Goal: Task Accomplishment & Management: Complete application form

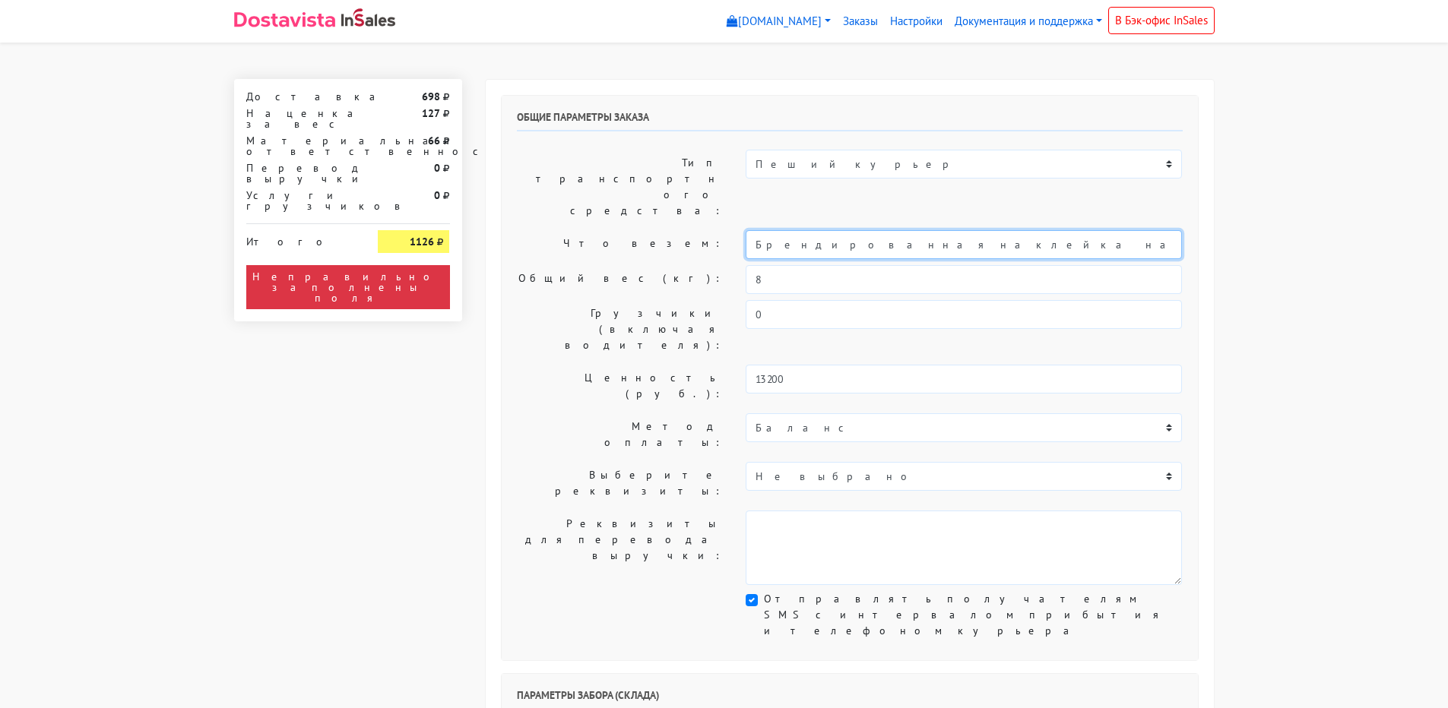
click at [748, 230] on input "Брендированная наклейка на упаковку печенья с предсказанием" at bounding box center [964, 244] width 436 height 29
type input "Короб: 40*30*30 см, 3 кг // Брендированная наклейка на упаковку печенья с предс…"
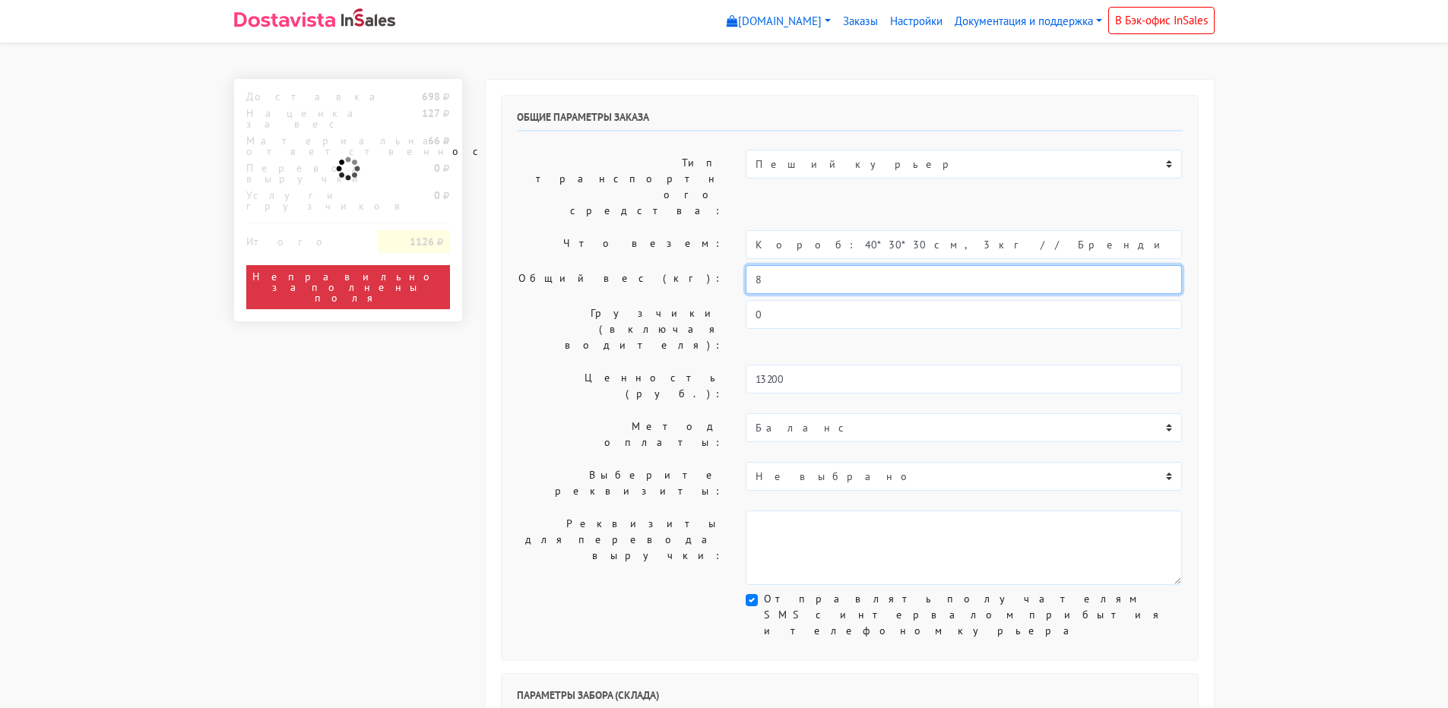
drag, startPoint x: 759, startPoint y: 236, endPoint x: 709, endPoint y: 239, distance: 49.5
click at [709, 265] on div "Общий вес (кг): 8" at bounding box center [849, 279] width 689 height 29
type input "3"
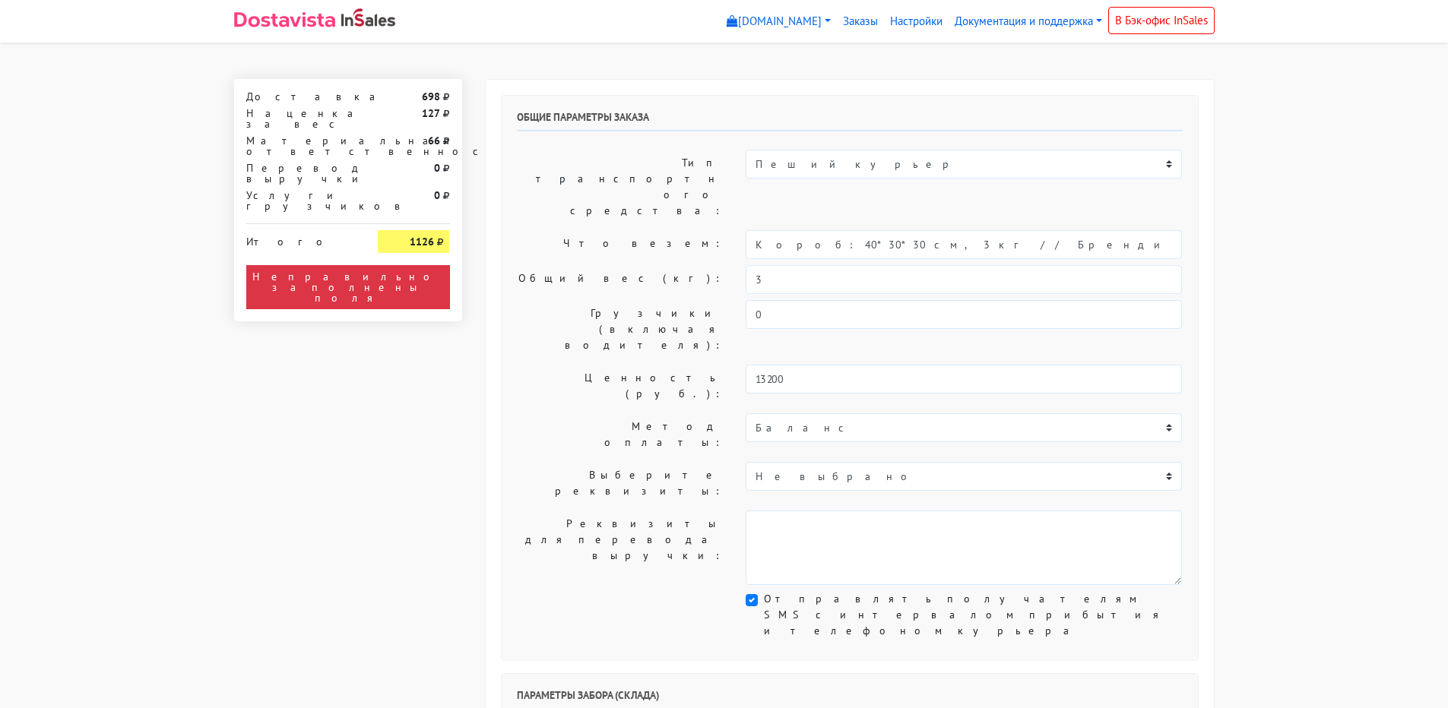
click at [548, 163] on label "Тип транспортного средства:" at bounding box center [620, 187] width 230 height 74
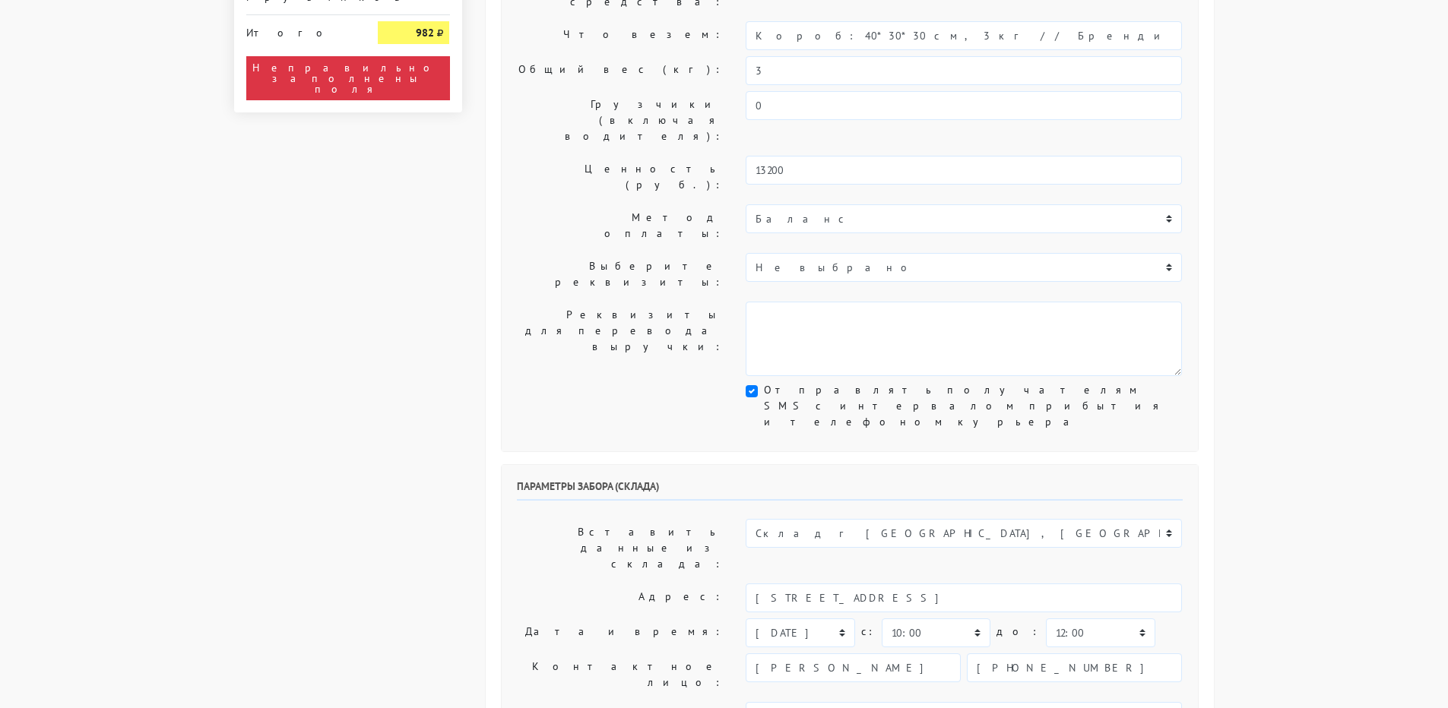
scroll to position [380, 0]
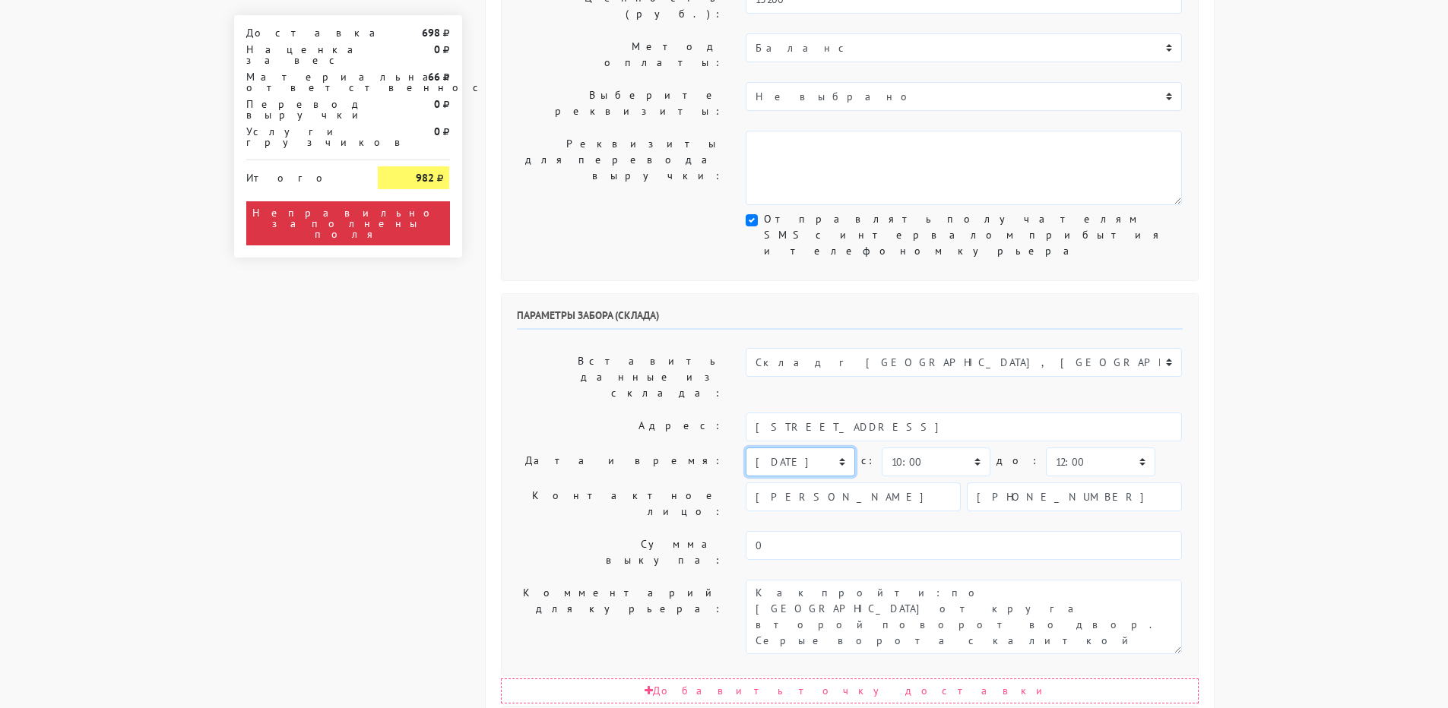
click at [797, 448] on select "[DATE] [DATE] [DATE] [DATE] [DATE] [DATE] [DATE] [DATE] [DATE]" at bounding box center [800, 462] width 109 height 29
select select "[DATE]"
click at [746, 448] on select "[DATE] [DATE] [DATE] [DATE] [DATE] [DATE] [DATE] [DATE] [DATE]" at bounding box center [800, 462] width 109 height 29
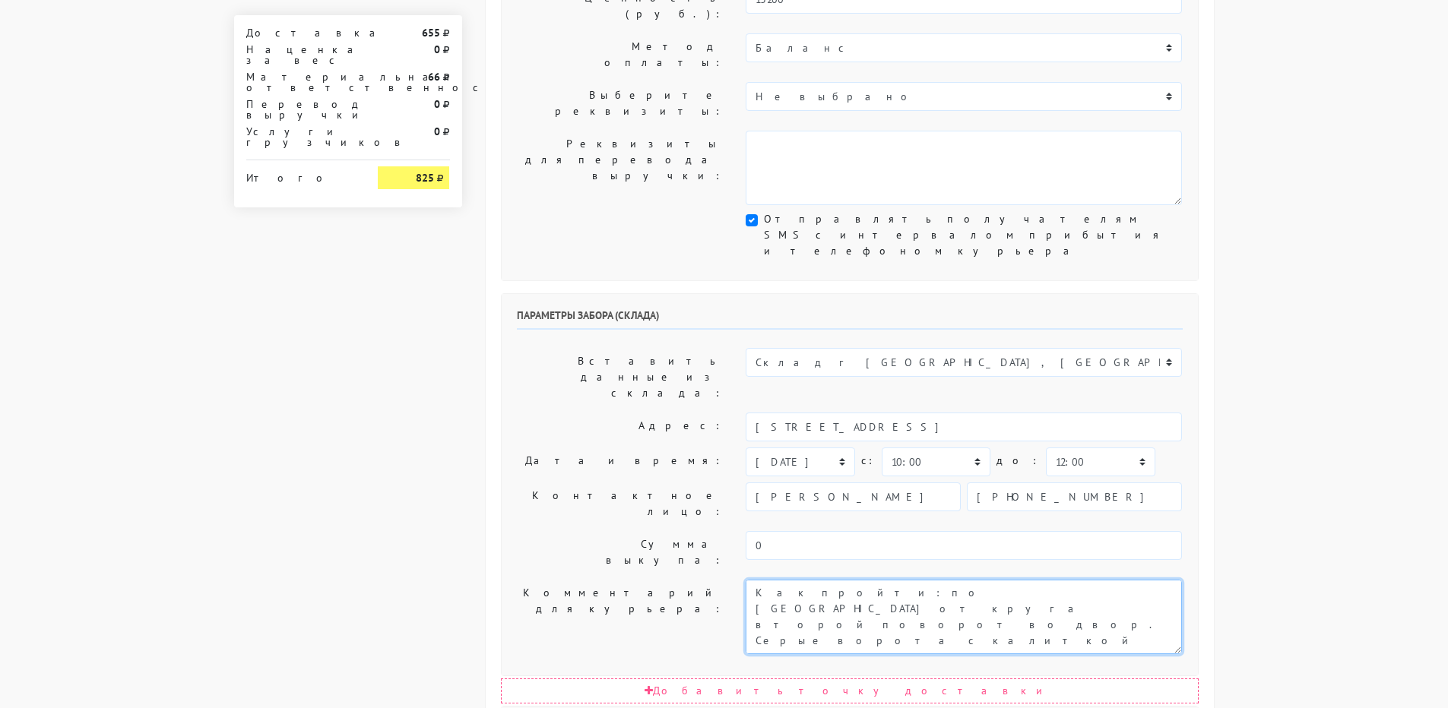
click at [756, 580] on textarea "Как пройти: по [GEOGRAPHIC_DATA] от круга второй поворот во двор. Серые ворота …" at bounding box center [964, 617] width 436 height 74
type textarea "Заказ 31054. Как пройти: по улице Кавказский бульвар от круга второй поворот во…"
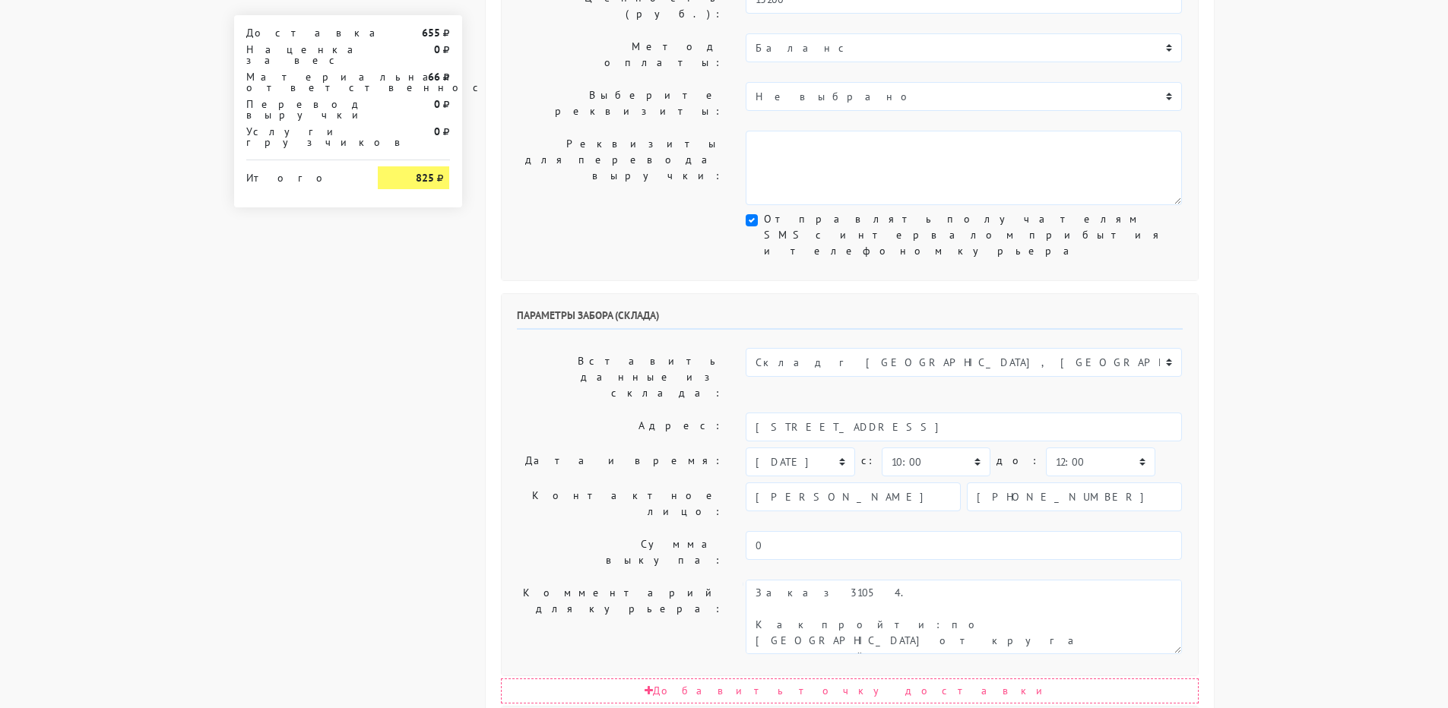
click at [581, 483] on label "Контактное лицо:" at bounding box center [620, 504] width 230 height 43
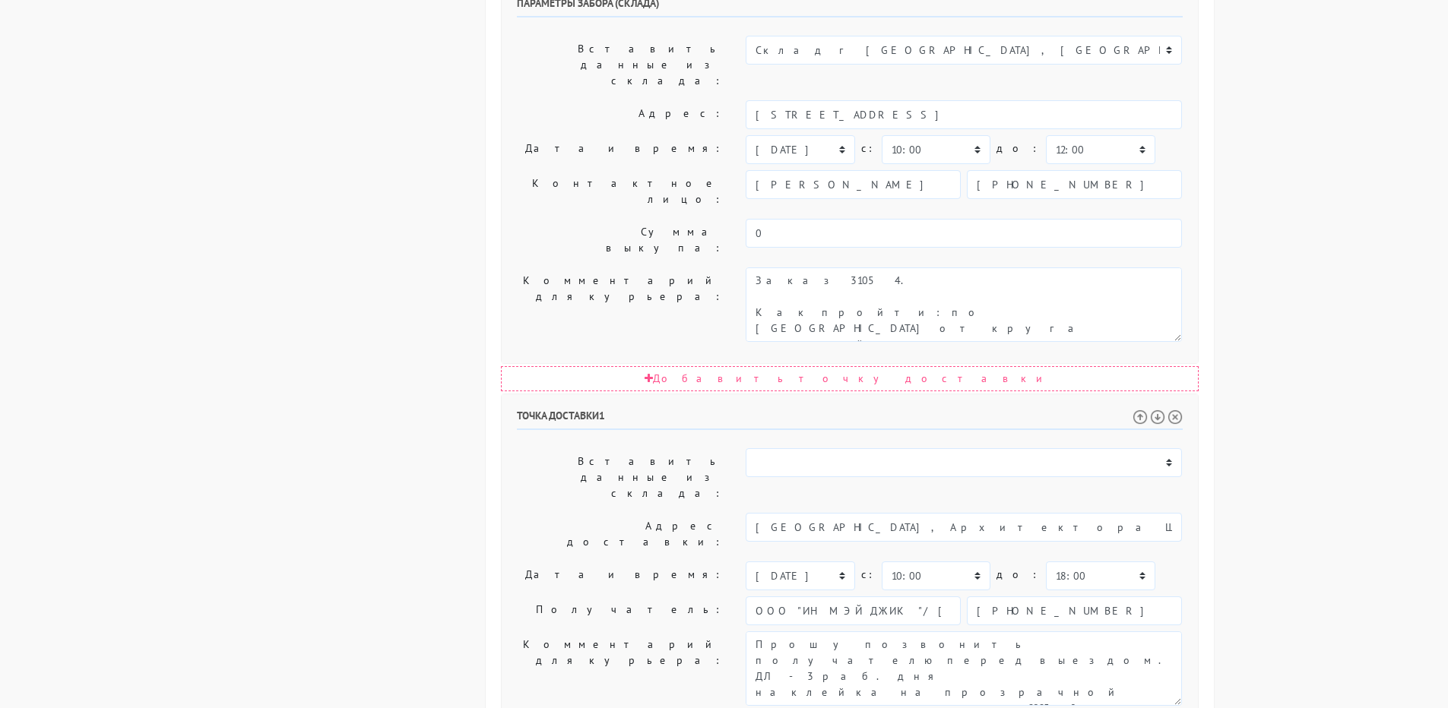
scroll to position [694, 0]
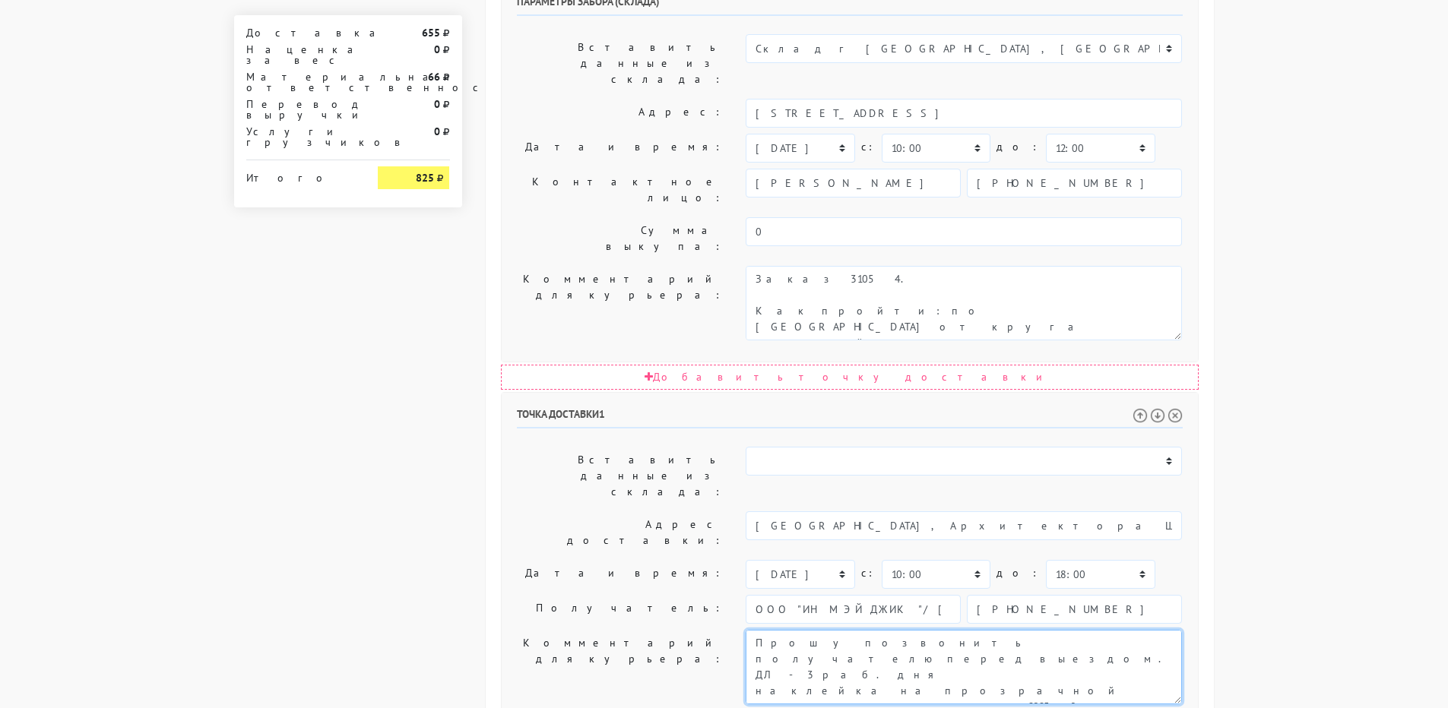
drag, startPoint x: 979, startPoint y: 393, endPoint x: 1028, endPoint y: 436, distance: 64.6
click at [1028, 630] on textarea "Прошу позвонить получателю перед выездом. ДЛ - 3 раб. дня наклейка на прозрачно…" at bounding box center [964, 667] width 436 height 74
click at [898, 630] on textarea "Прошу позвонить получателю перед выездом. ДЛ - 3 раб. дня наклейка на прозрачно…" at bounding box center [964, 667] width 436 height 74
click at [893, 630] on textarea "Прошу позвонить получателю перед выездом. ДЛ - 3 раб. дня наклейка на прозрачно…" at bounding box center [964, 667] width 436 height 74
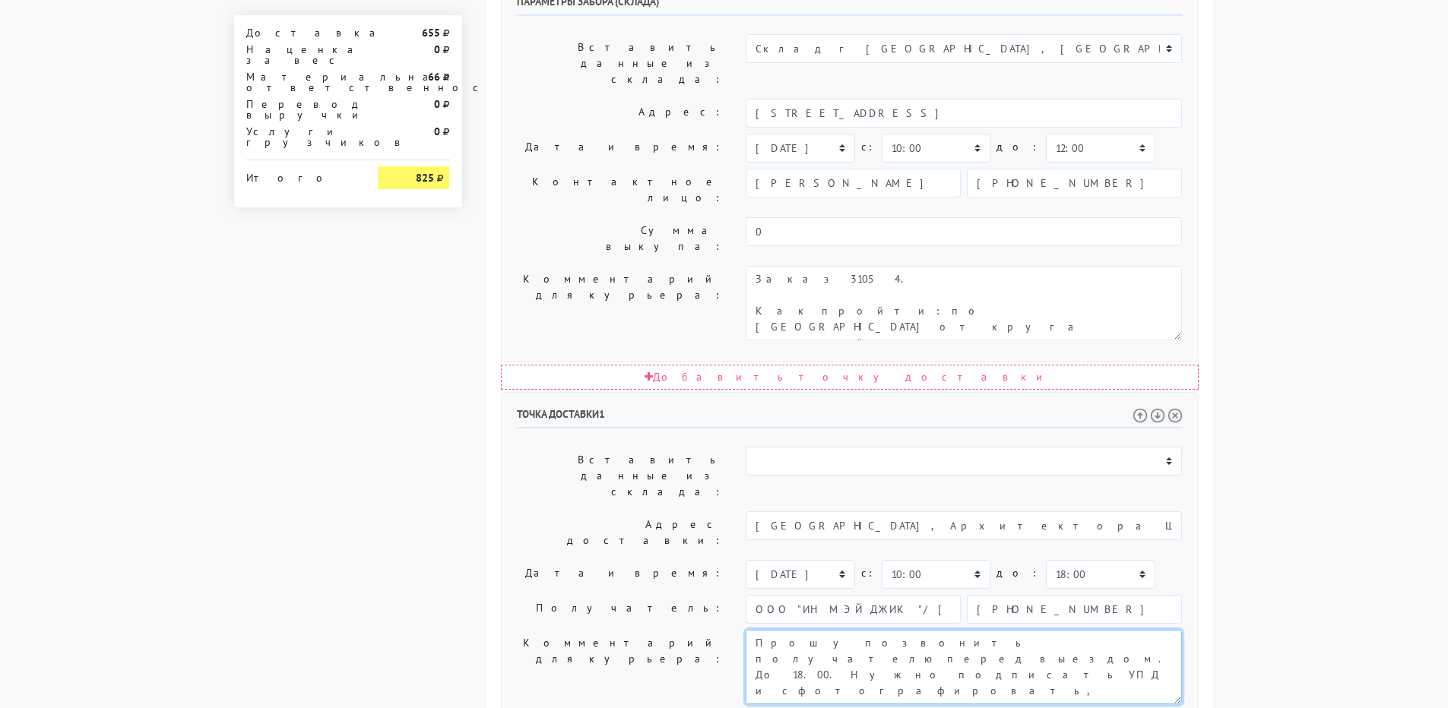
click at [964, 630] on textarea "Прошу позвонить получателю перед выездом. ДЛ - 3 раб. дня наклейка на прозрачно…" at bounding box center [964, 667] width 436 height 74
click at [976, 630] on textarea "Прошу позвонить получателю перед выездом. ДЛ - 3 раб. дня наклейка на прозрачно…" at bounding box center [964, 667] width 436 height 74
type textarea "Прошу позвонить получателю перед выездом. До 18.00. Нужно подписать УПД и сфото…"
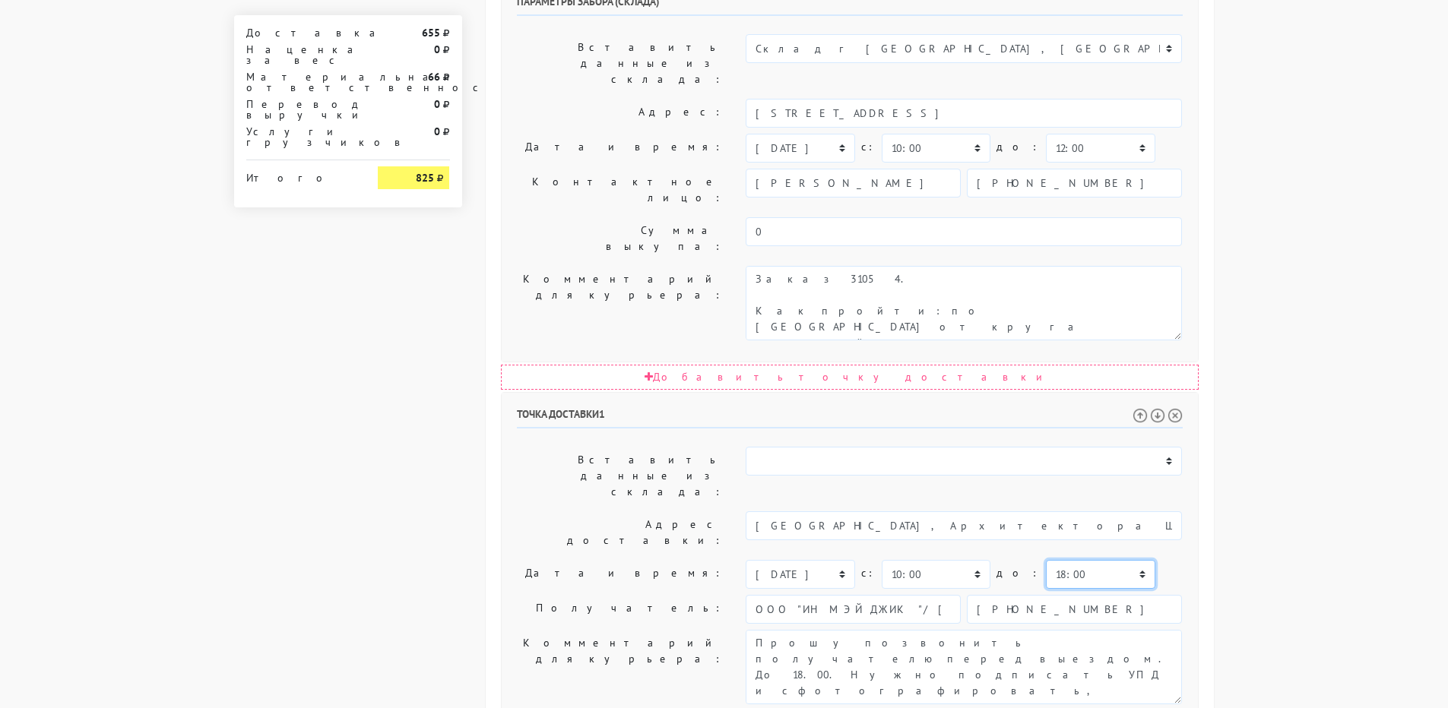
click at [1054, 560] on select "00:00 00:30 01:00 01:30 02:00 02:30 03:00 03:30 04:00 04:30 05:00 05:30 06:00 0…" at bounding box center [1100, 574] width 109 height 29
select select "17:30"
click at [1046, 560] on select "00:00 00:30 01:00 01:30 02:00 02:30 03:00 03:30 04:00 04:30 05:00 05:30 06:00 0…" at bounding box center [1100, 574] width 109 height 29
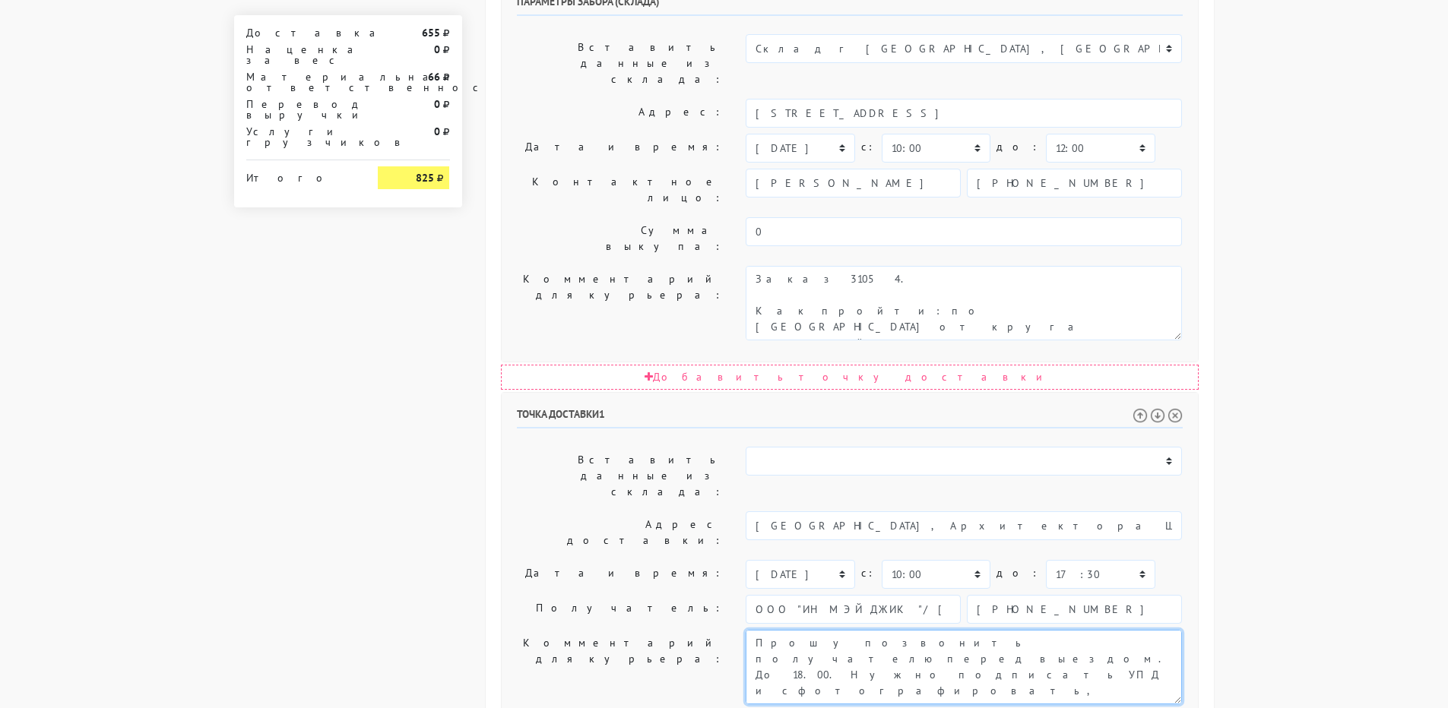
click at [1032, 630] on textarea "Прошу позвонить получателю перед выездом. ДЛ - 3 раб. дня наклейка на прозрачно…" at bounding box center [964, 667] width 436 height 74
click at [1019, 630] on textarea "Прошу позвонить получателю перед выездом. ДЛ - 3 раб. дня наклейка на прозрачно…" at bounding box center [964, 667] width 436 height 74
click at [810, 630] on textarea "Прошу позвонить получателю перед выездом. ДЛ - 3 раб. дня наклейка на прозрачно…" at bounding box center [964, 667] width 436 height 74
click at [797, 630] on textarea "Прошу позвонить получателю перед выездом. ДЛ - 3 раб. дня наклейка на прозрачно…" at bounding box center [964, 667] width 436 height 74
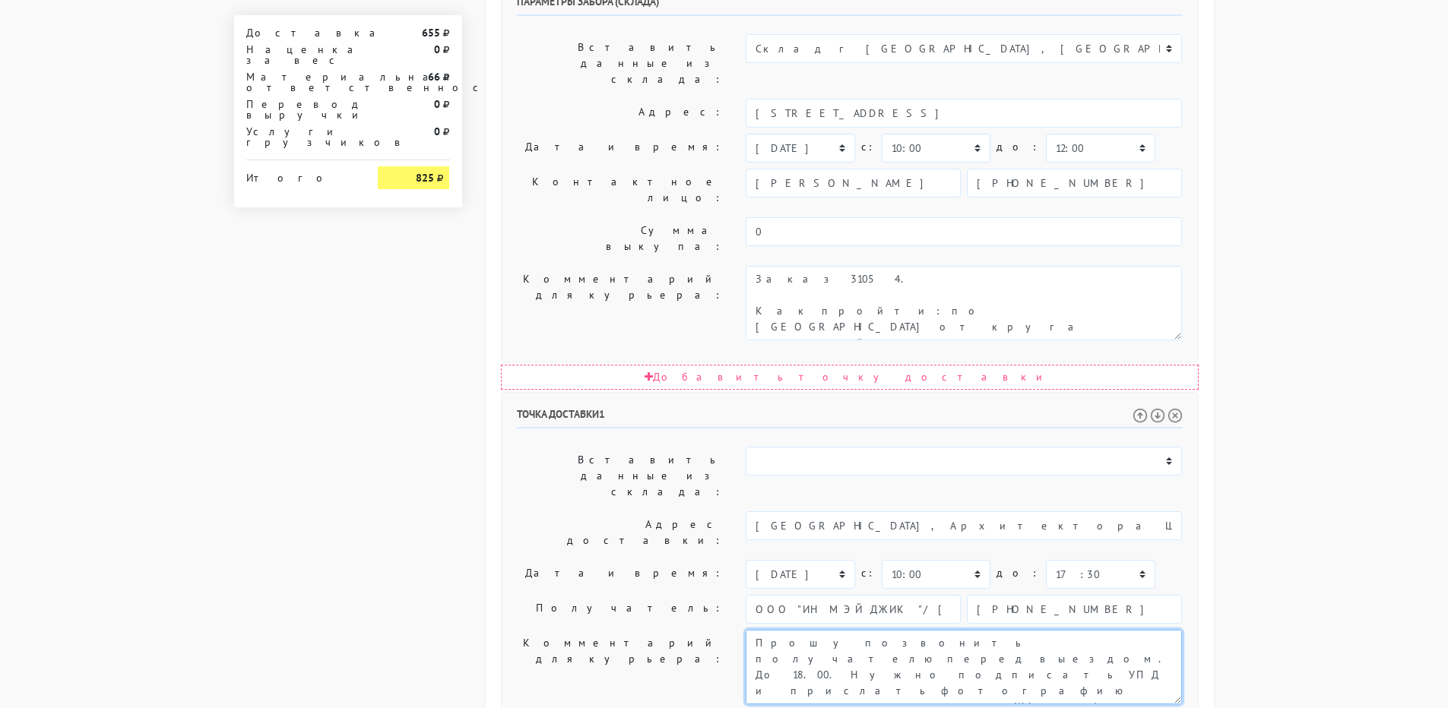
click at [960, 630] on textarea "Прошу позвонить получателю перед выездом. ДЛ - 3 раб. дня наклейка на прозрачно…" at bounding box center [964, 667] width 436 height 74
type textarea "Прошу позвонить получателю перед выездом. До 18.00. Нужно подписать УПД и присл…"
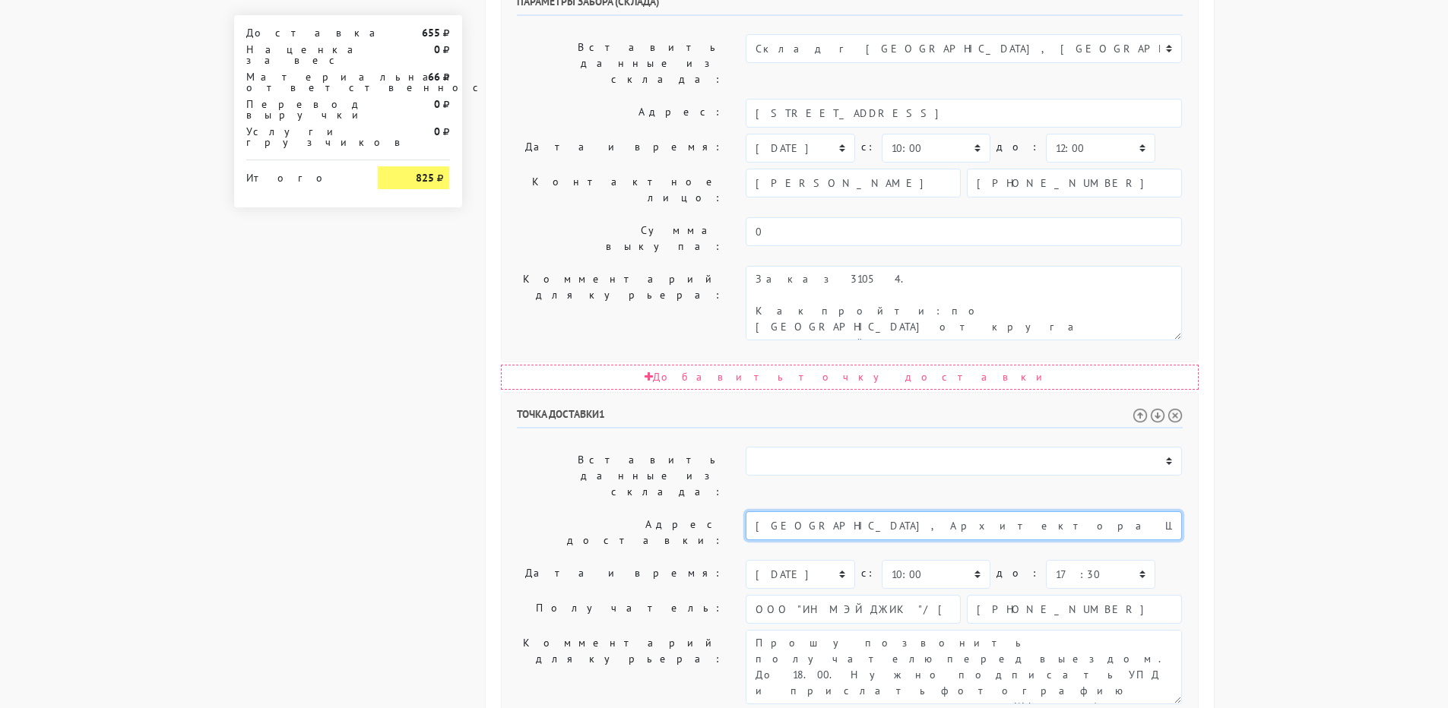
click at [932, 512] on input "Москва, Архитектора Щусева 5к2" at bounding box center [964, 526] width 436 height 29
click at [915, 541] on li "Москва, улица Архитектора Щусева, 5 к2" at bounding box center [963, 551] width 435 height 21
type input "Москва, улица Архитектора Щусева, 5 к2"
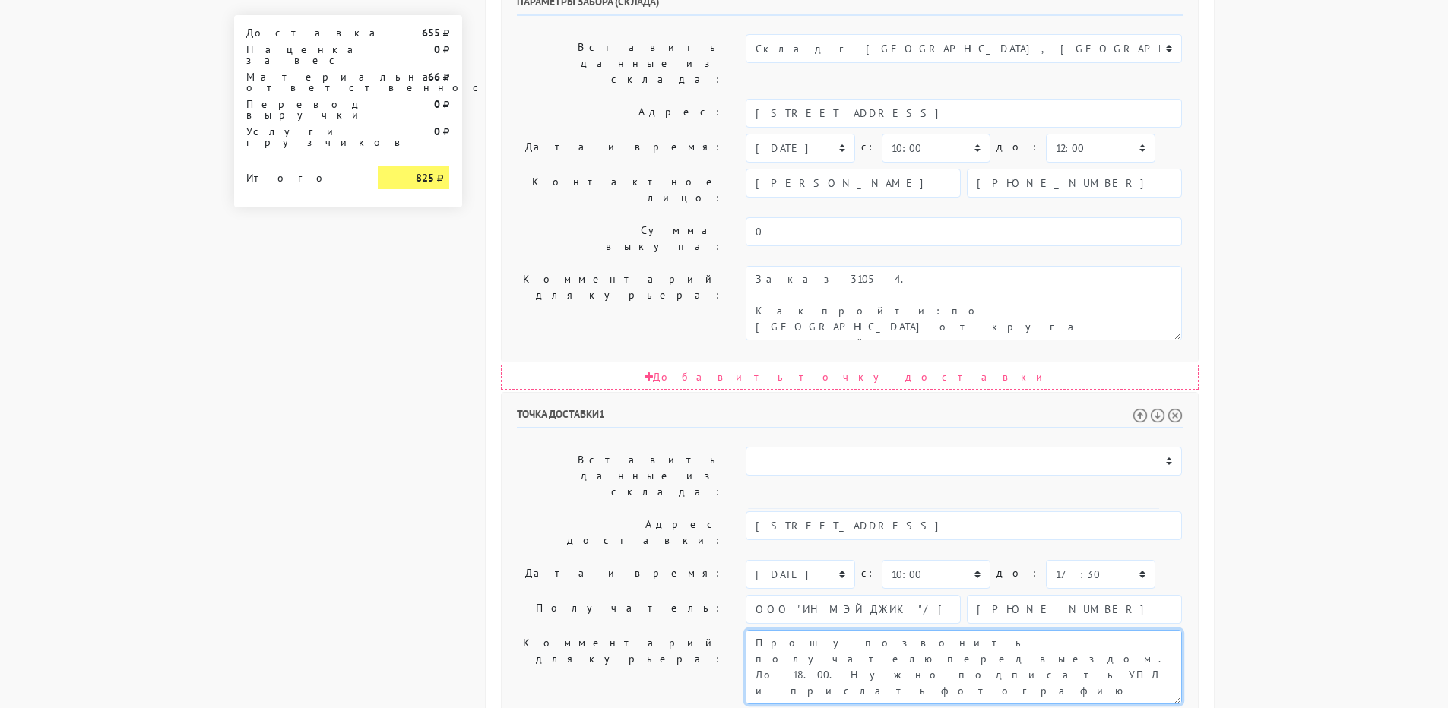
click at [1079, 630] on textarea "Прошу позвонить получателю перед выездом. ДЛ - 3 раб. дня наклейка на прозрачно…" at bounding box center [964, 667] width 436 height 74
click at [434, 423] on div "Доставка 655 Наценка за вес 0 Материальная ответственность 66 Перевод выручки 0…" at bounding box center [348, 196] width 251 height 1622
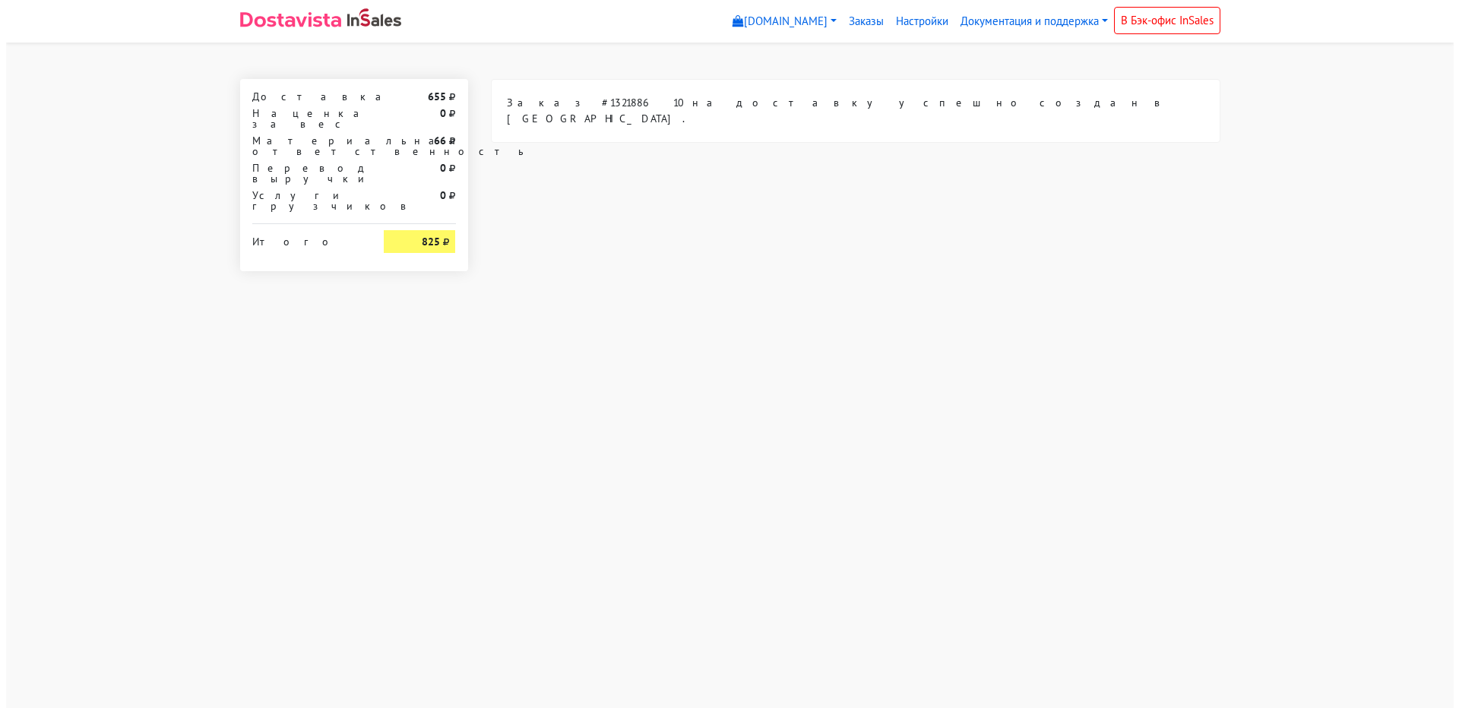
scroll to position [0, 0]
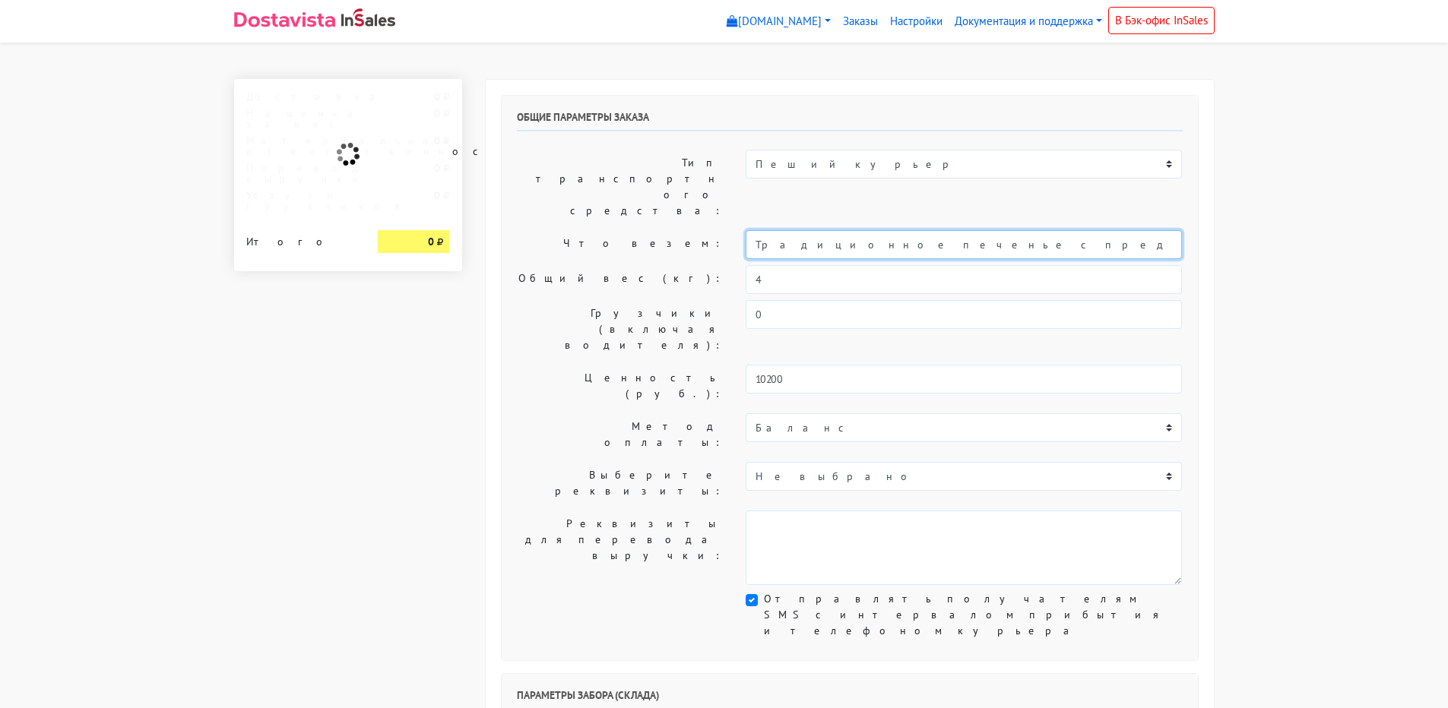
click at [755, 230] on input "Традиционное печенье с предсказаниями (Текст на заказ)" at bounding box center [964, 244] width 436 height 29
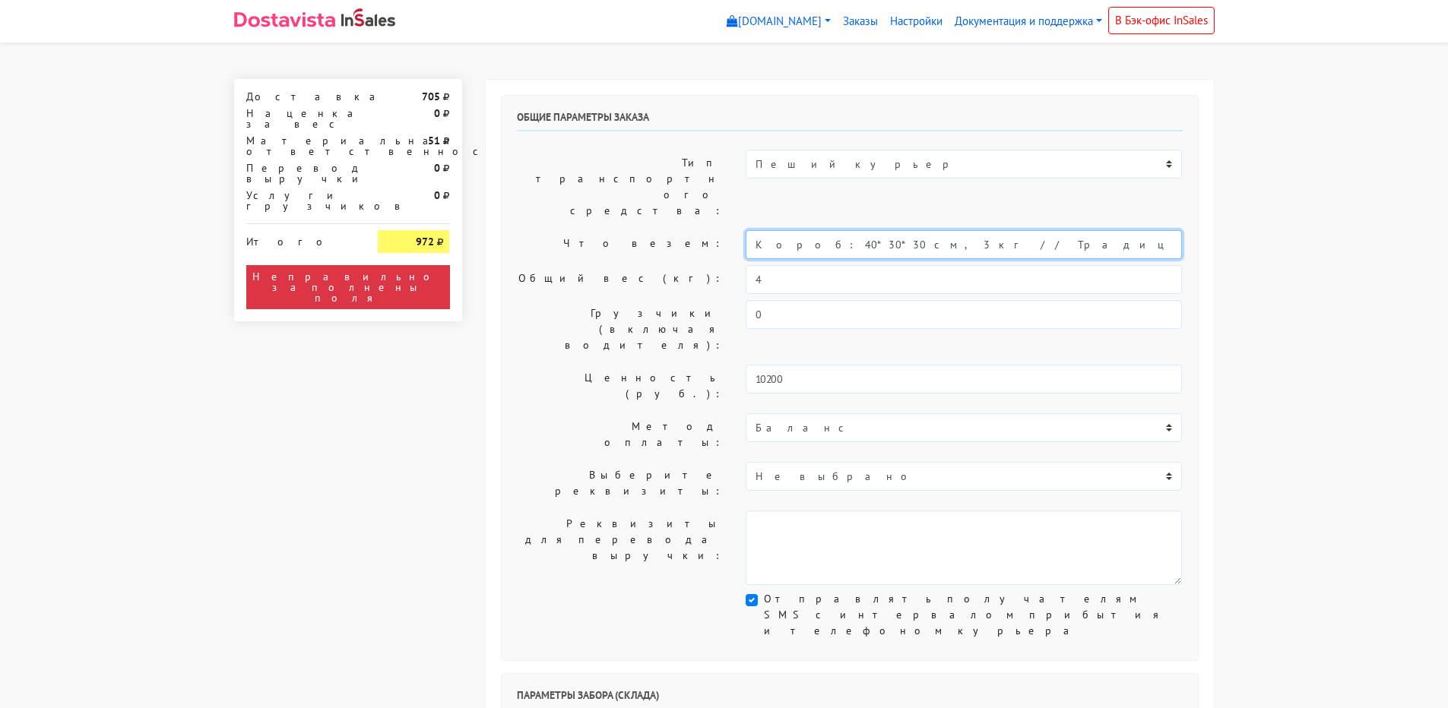
type input "Короб: 40*30*30 см, 3 кг // Традиционное печенье с предсказаниями (Текст на зак…"
drag, startPoint x: 772, startPoint y: 227, endPoint x: 707, endPoint y: 231, distance: 64.8
click at [707, 265] on div "Общий вес (кг): 4" at bounding box center [849, 279] width 689 height 29
type input "3"
click at [638, 265] on label "Общий вес (кг):" at bounding box center [620, 279] width 230 height 29
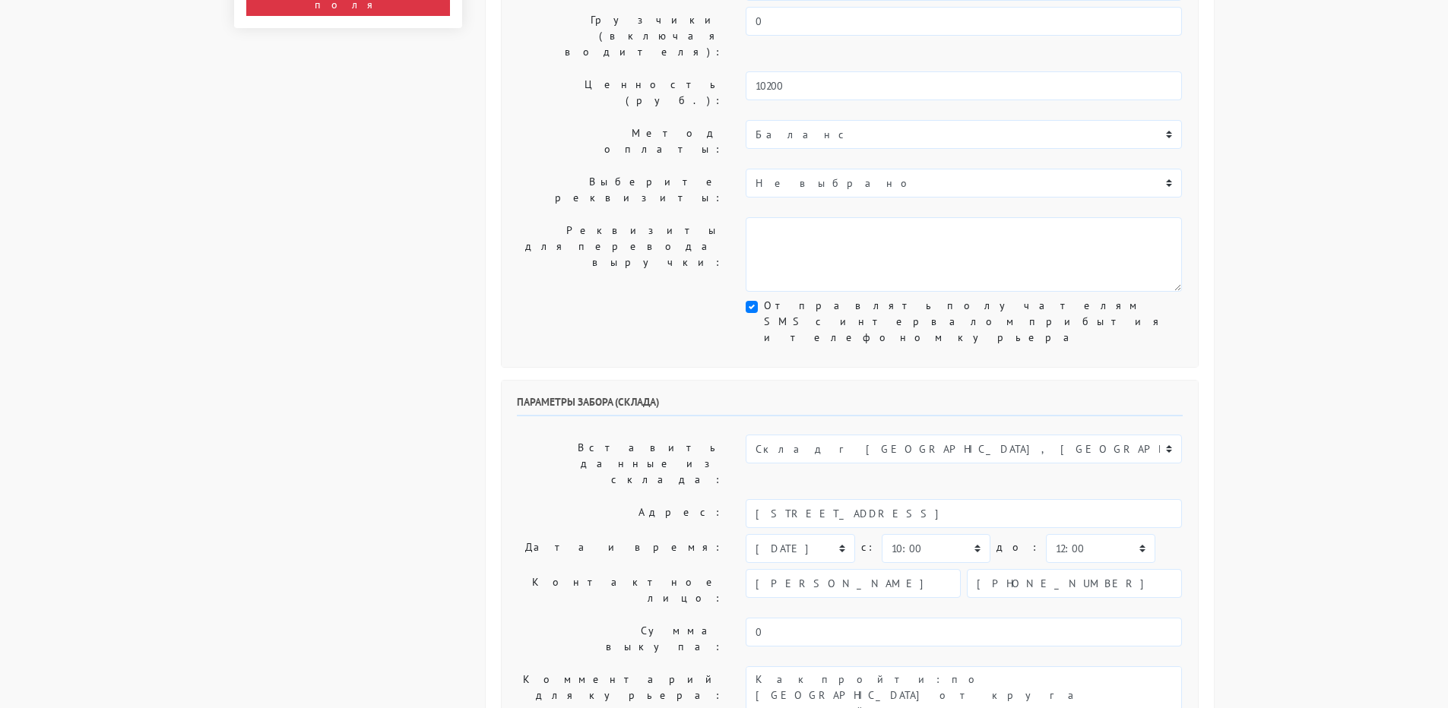
scroll to position [304, 0]
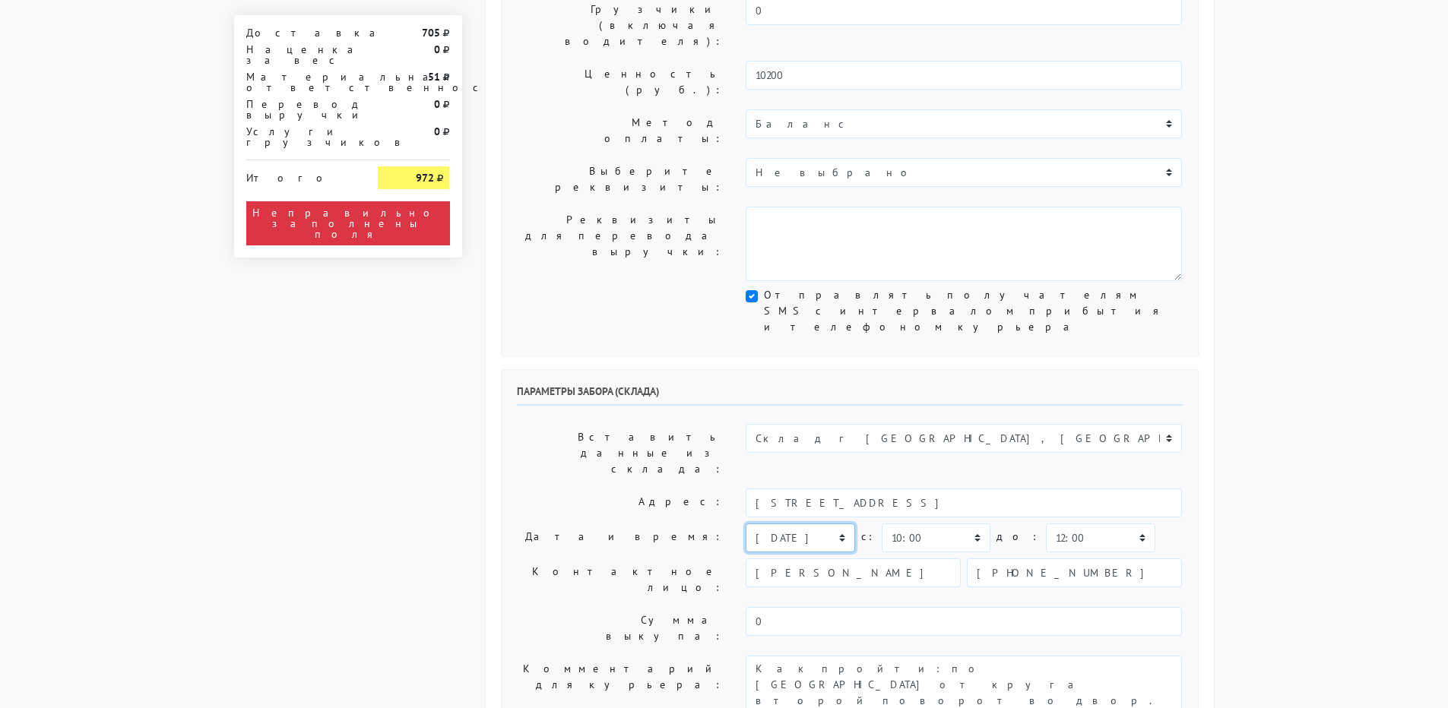
click at [791, 524] on select "[DATE] [DATE] [DATE] [DATE] [DATE] [DATE] [DATE] [DATE] [DATE]" at bounding box center [800, 538] width 109 height 29
select select "[DATE]"
click at [746, 524] on select "[DATE] [DATE] [DATE] [DATE] [DATE] [DATE] [DATE] [DATE] [DATE]" at bounding box center [800, 538] width 109 height 29
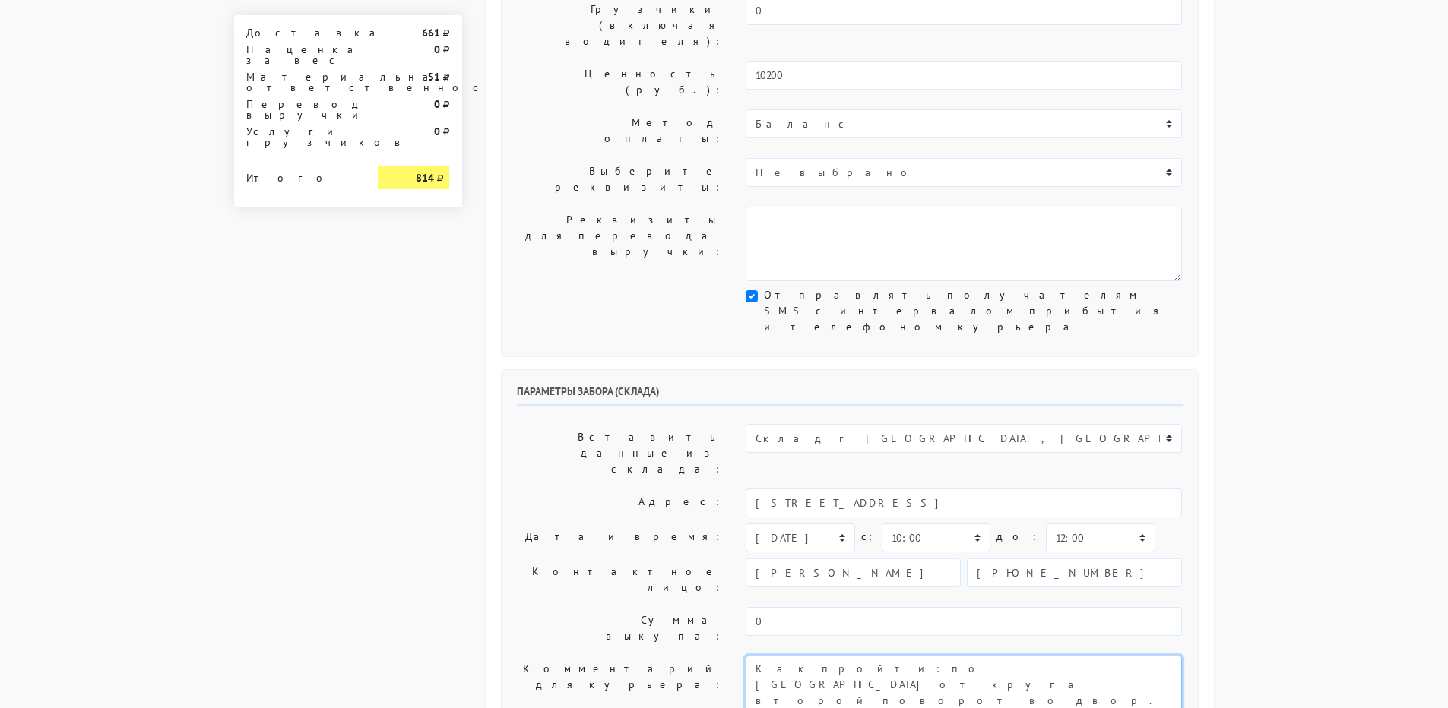
click at [752, 656] on textarea "Как пройти: по [GEOGRAPHIC_DATA] от круга второй поворот во двор. Серые ворота …" at bounding box center [964, 693] width 436 height 74
type textarea "Заказ 30738. Как пройти: по [GEOGRAPHIC_DATA] от круга второй поворот во двор. …"
click at [584, 524] on label "Дата и время:" at bounding box center [620, 538] width 230 height 29
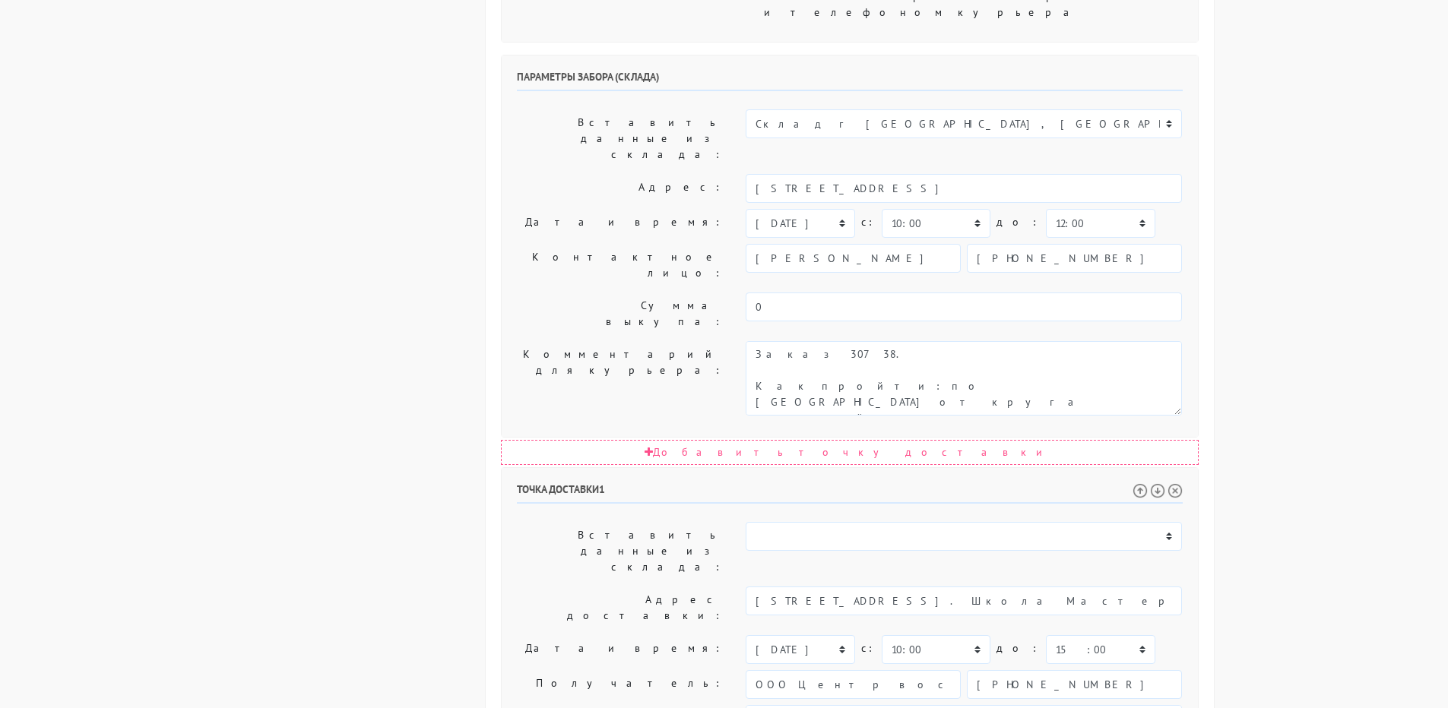
scroll to position [684, 0]
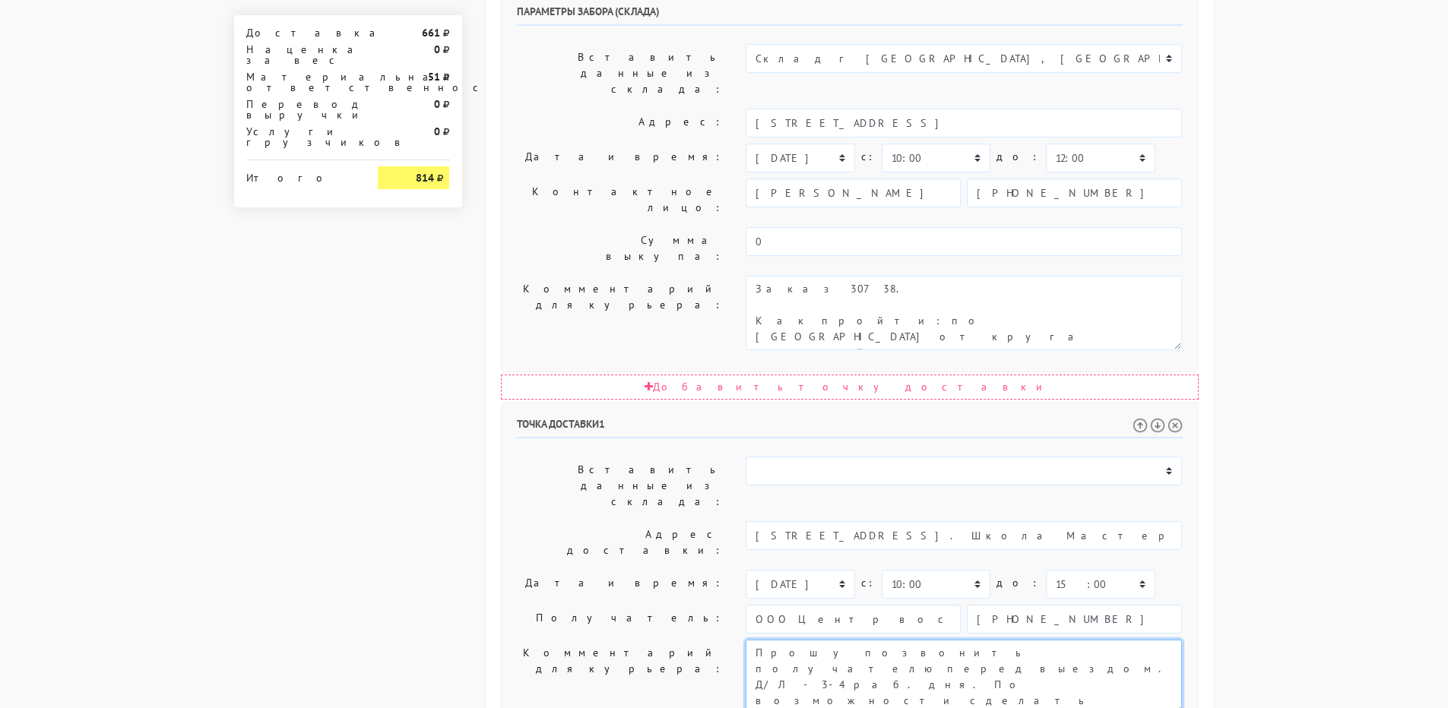
drag, startPoint x: 980, startPoint y: 407, endPoint x: 990, endPoint y: 420, distance: 16.7
click at [990, 640] on textarea "Прошу позвонить получателю перед выездом. Д/Л - 3-4 раб. дня. По возможности сд…" at bounding box center [964, 677] width 436 height 74
type textarea "Прошу позвонить получателю перед выездом. До 15.00. Данные к доставке: (предвар…"
click at [1046, 570] on select "00:00 00:30 01:00 01:30 02:00 02:30 03:00 03:30 04:00 04:30 05:00 05:30 06:00 0…" at bounding box center [1100, 584] width 109 height 29
select select "14:30"
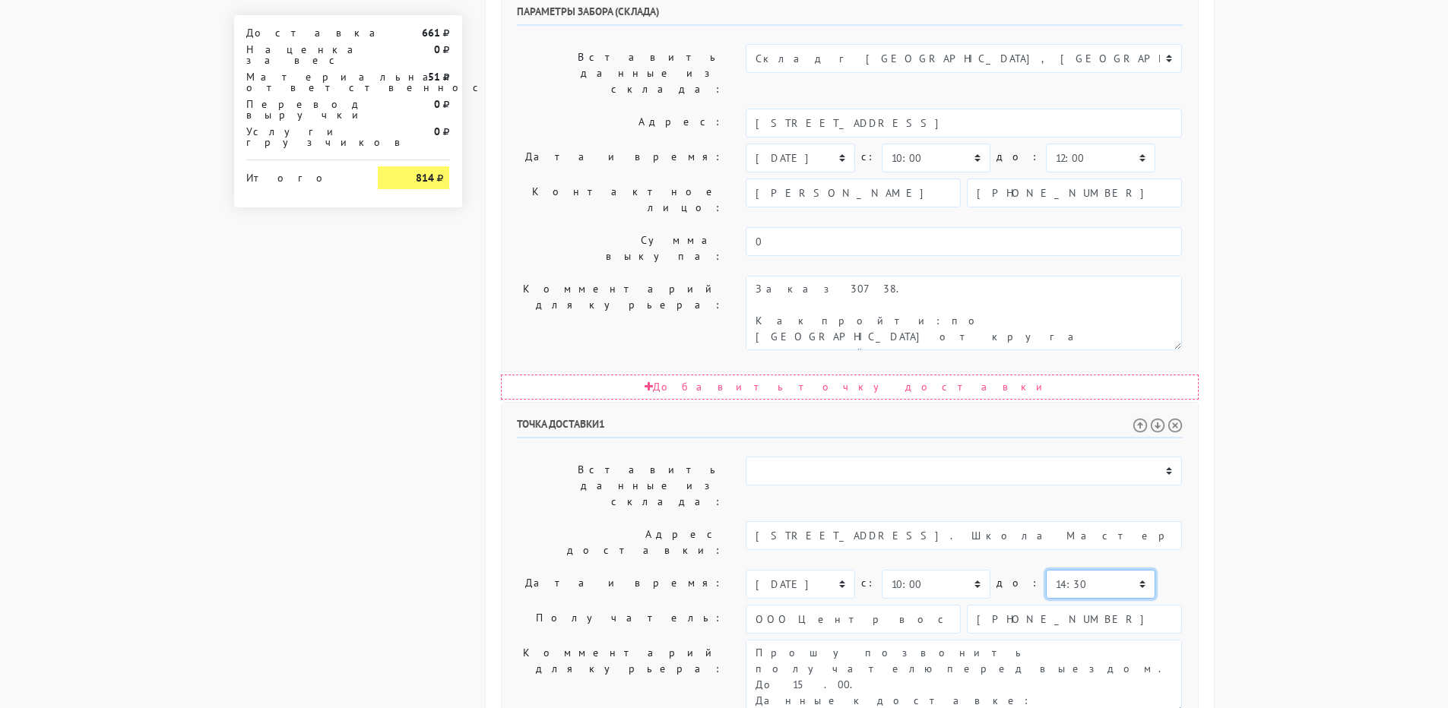
click at [1046, 570] on select "00:00 00:30 01:00 01:30 02:00 02:30 03:00 03:30 04:00 04:30 05:00 05:30 06:00 0…" at bounding box center [1100, 584] width 109 height 29
click at [553, 640] on label "Комментарий для курьера:" at bounding box center [620, 677] width 230 height 74
drag, startPoint x: 880, startPoint y: 437, endPoint x: 802, endPoint y: 439, distance: 78.3
click at [802, 640] on textarea "Прошу позвонить получателю перед выездом. Д/Л - 3-4 раб. дня. По возможности сд…" at bounding box center [964, 677] width 436 height 74
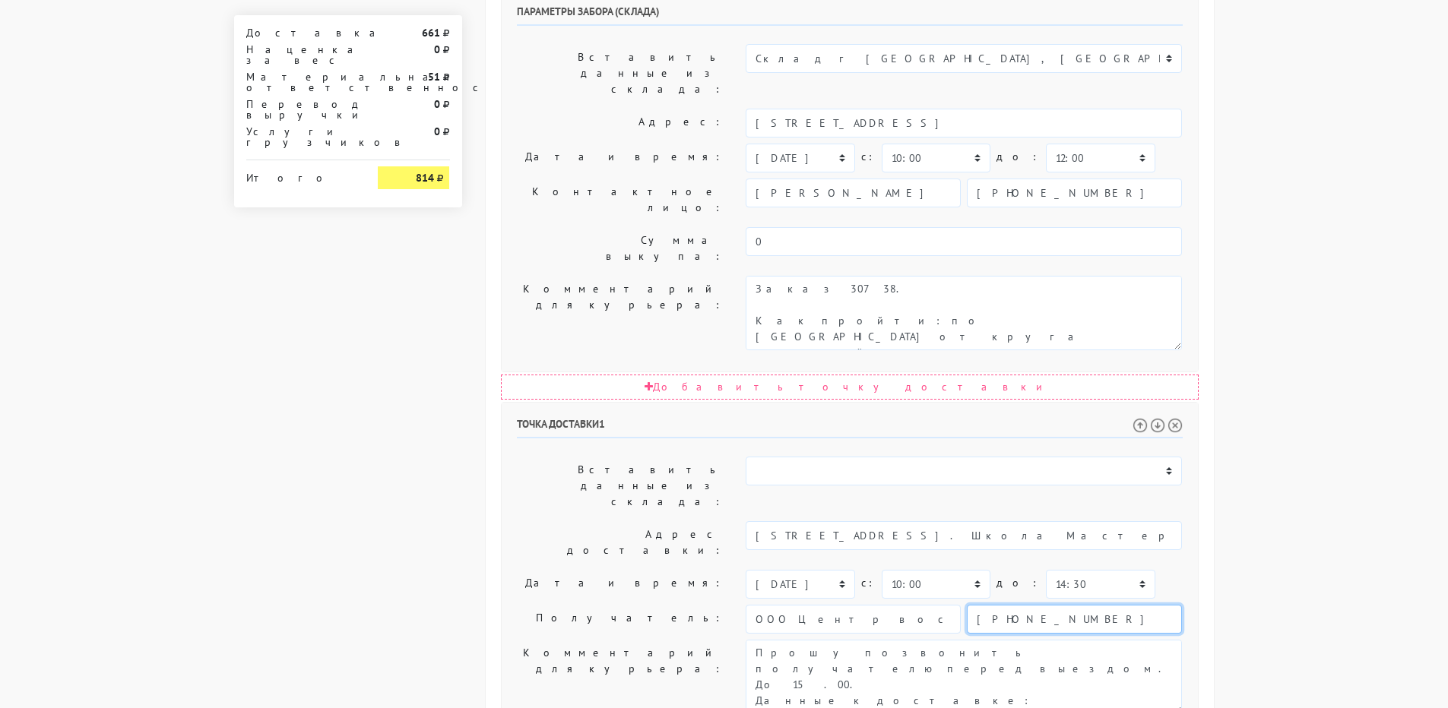
click at [1053, 605] on input "[PHONE_NUMBER]" at bounding box center [1074, 619] width 215 height 29
paste input "[PHONE_NUMBER]"
type input "[PHONE_NUMBER]"
click at [648, 640] on label "Комментарий для курьера:" at bounding box center [620, 677] width 230 height 74
click at [854, 605] on input "ООО Центр восточной медицины и оздоровительных практик Мастера Ши Янбина" at bounding box center [853, 619] width 215 height 29
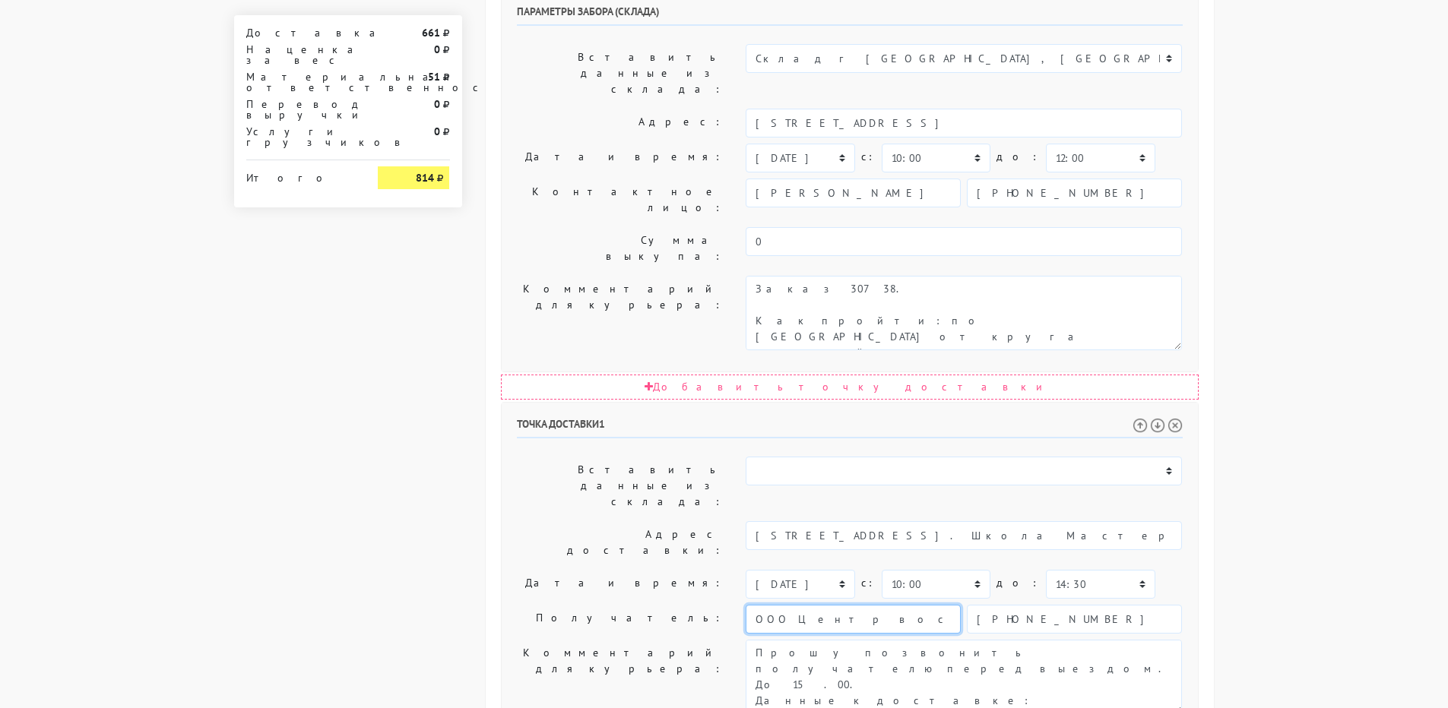
scroll to position [0, 189]
drag, startPoint x: 886, startPoint y: 374, endPoint x: 982, endPoint y: 374, distance: 95.8
click at [982, 605] on div "ООО Центр восточной медицины и оздоровительных практик Мастера Ши Янбина [PHONE…" at bounding box center [964, 619] width 436 height 29
click at [885, 605] on input "ООО Центр восточной медицины и оздоровительных практик Мастера Ши Янбина" at bounding box center [853, 619] width 215 height 29
click at [916, 640] on textarea "Прошу позвонить получателю перед выездом. Д/Л - 3-4 раб. дня. По возможности сд…" at bounding box center [964, 677] width 436 height 74
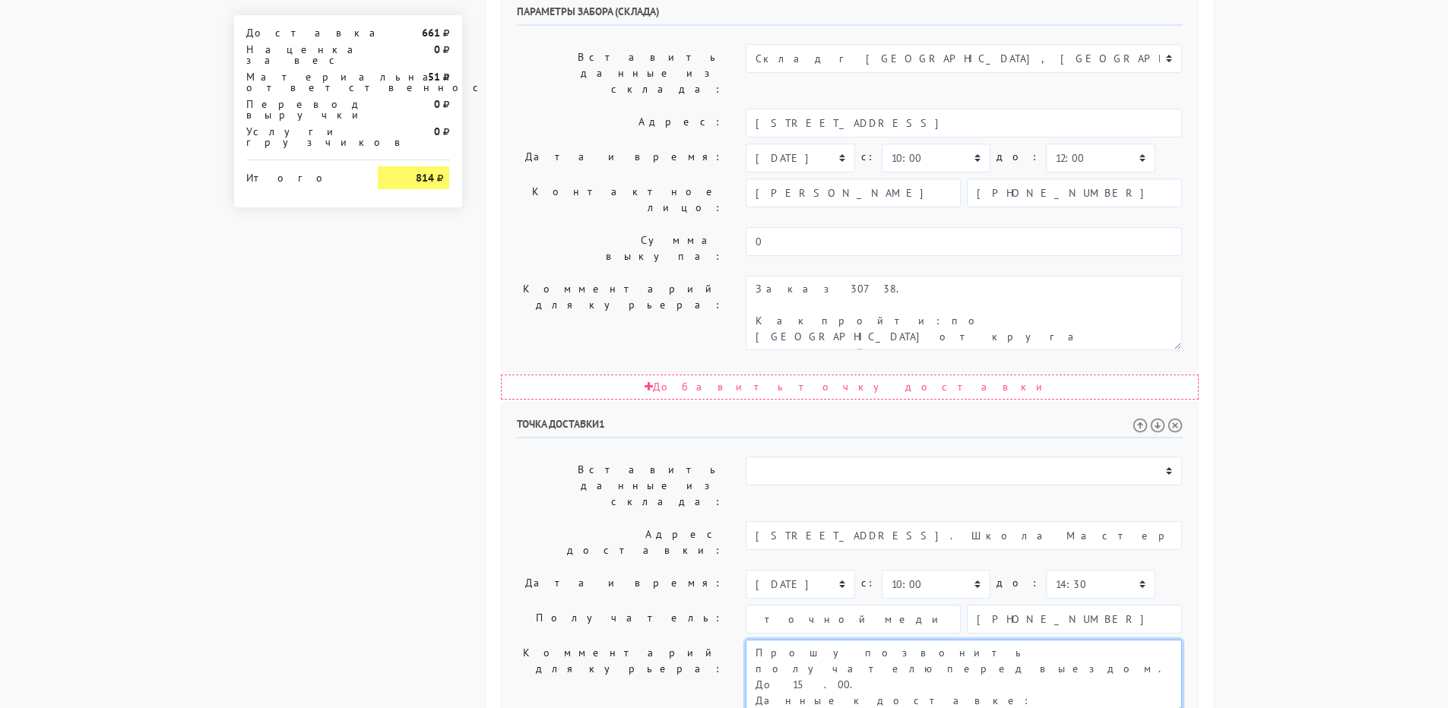
scroll to position [0, 0]
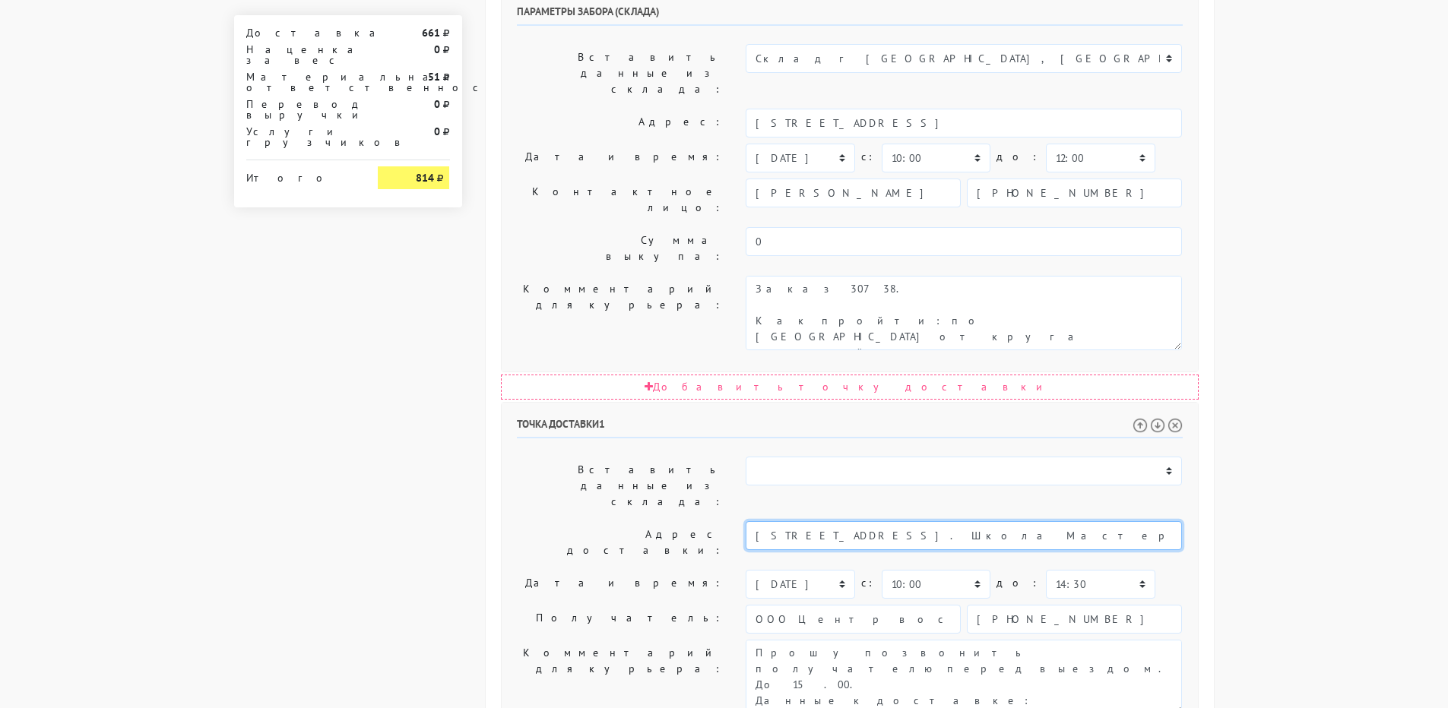
drag, startPoint x: 890, startPoint y: 303, endPoint x: 1068, endPoint y: 302, distance: 177.9
click at [1068, 521] on input "[STREET_ADDRESS]. Школа Мастера [PERSON_NAME]" at bounding box center [964, 535] width 436 height 29
click at [960, 551] on li "[STREET_ADDRESS]" at bounding box center [963, 561] width 435 height 21
click at [958, 551] on li "[STREET_ADDRESS]. Школа цигун и кунг-фу [PERSON_NAME]" at bounding box center [964, 561] width 436 height 21
type input "[STREET_ADDRESS]. Школа цигун и кунг-фу [PERSON_NAME]"
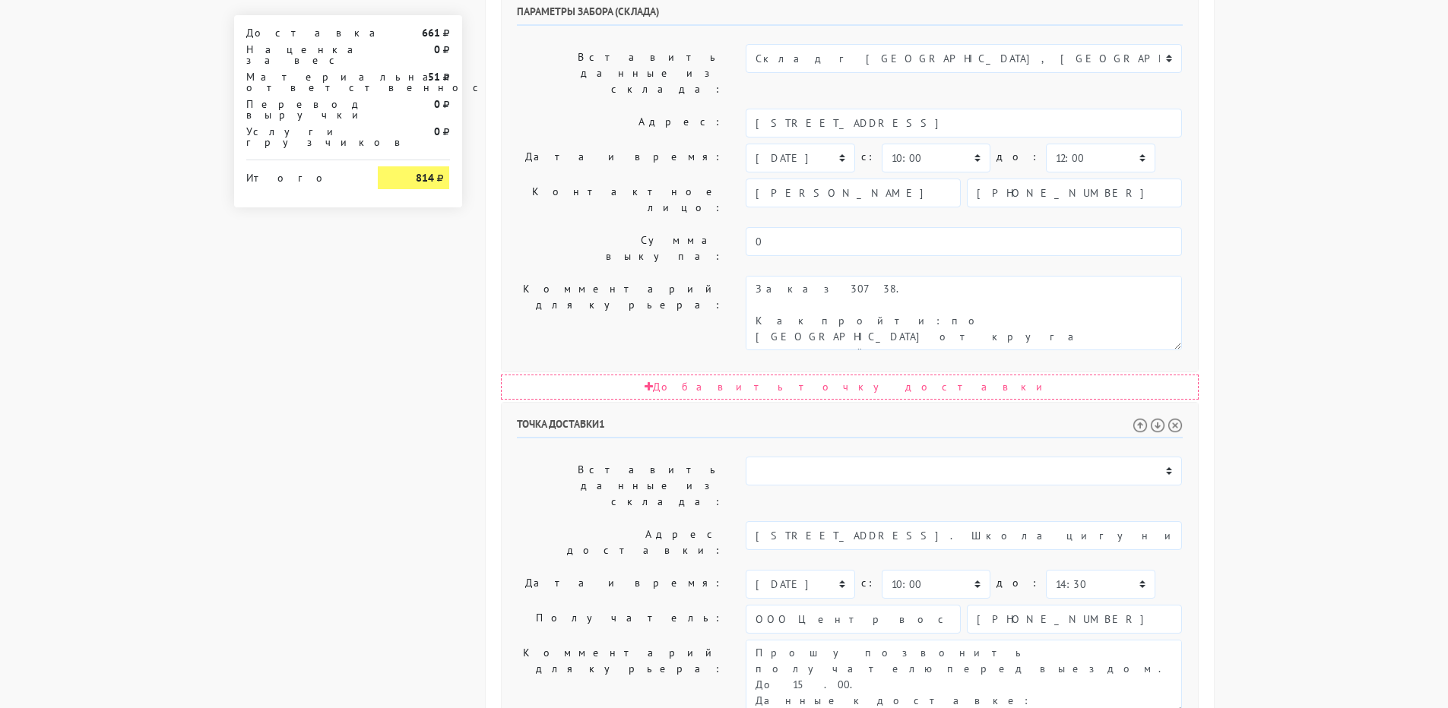
click at [588, 640] on label "Комментарий для курьера:" at bounding box center [620, 677] width 230 height 74
